Goal: Transaction & Acquisition: Purchase product/service

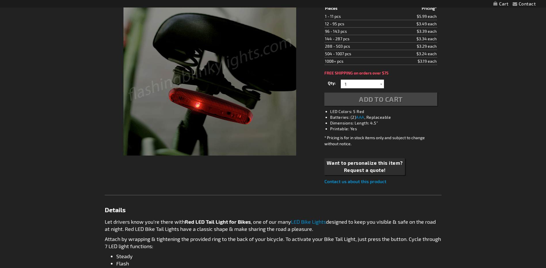
scroll to position [115, 0]
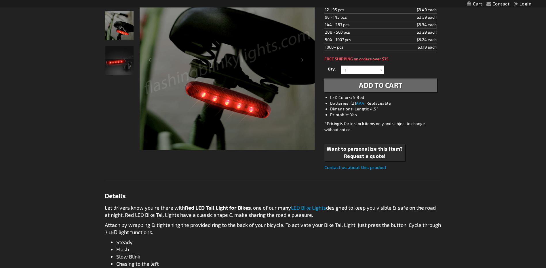
click at [109, 61] on img "Red LED Tail Light for Bikes" at bounding box center [119, 60] width 29 height 29
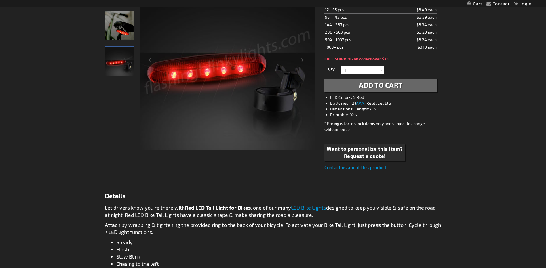
click at [109, 61] on img "Red LED Tail Light for Bikes" at bounding box center [119, 61] width 29 height 29
click at [110, 38] on img "Red LED Tail Light for Bikes" at bounding box center [119, 25] width 29 height 29
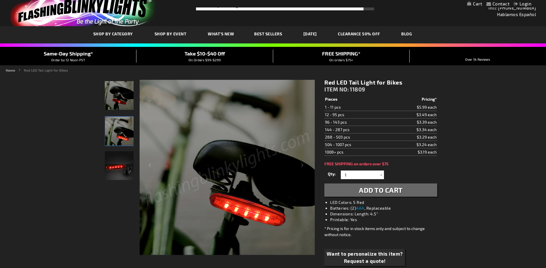
scroll to position [0, 0]
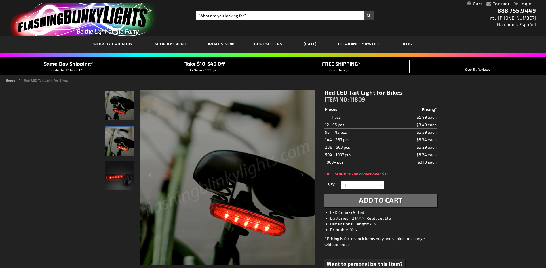
click at [264, 42] on span "Best Sellers" at bounding box center [268, 43] width 28 height 5
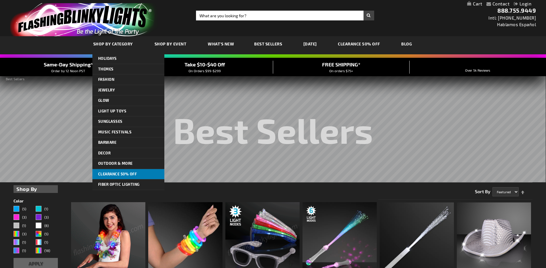
click at [119, 172] on span "CLEARANCE 50% OFF" at bounding box center [117, 174] width 39 height 5
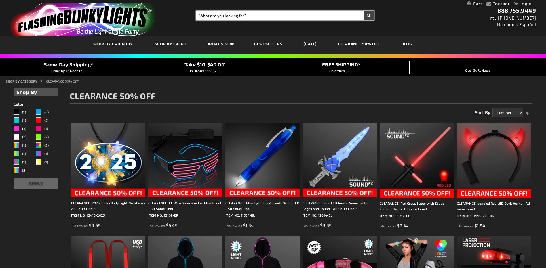
click at [237, 15] on input "Search" at bounding box center [285, 16] width 178 height 10
type input "bicycle light"
click at [363, 11] on button "Search" at bounding box center [368, 16] width 11 height 10
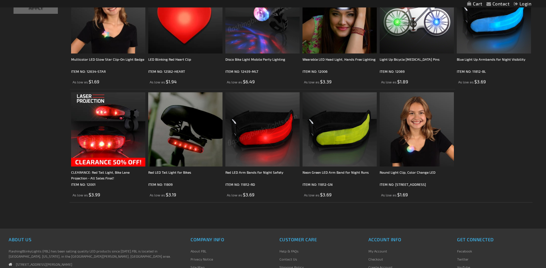
scroll to position [173, 0]
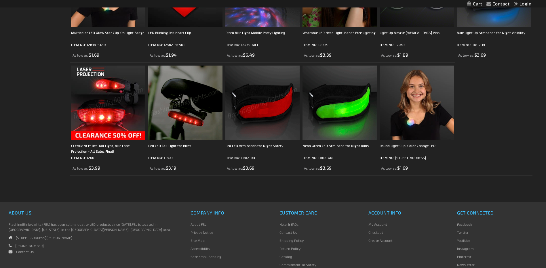
click at [94, 119] on img at bounding box center [108, 103] width 74 height 74
